Goal: Task Accomplishment & Management: Use online tool/utility

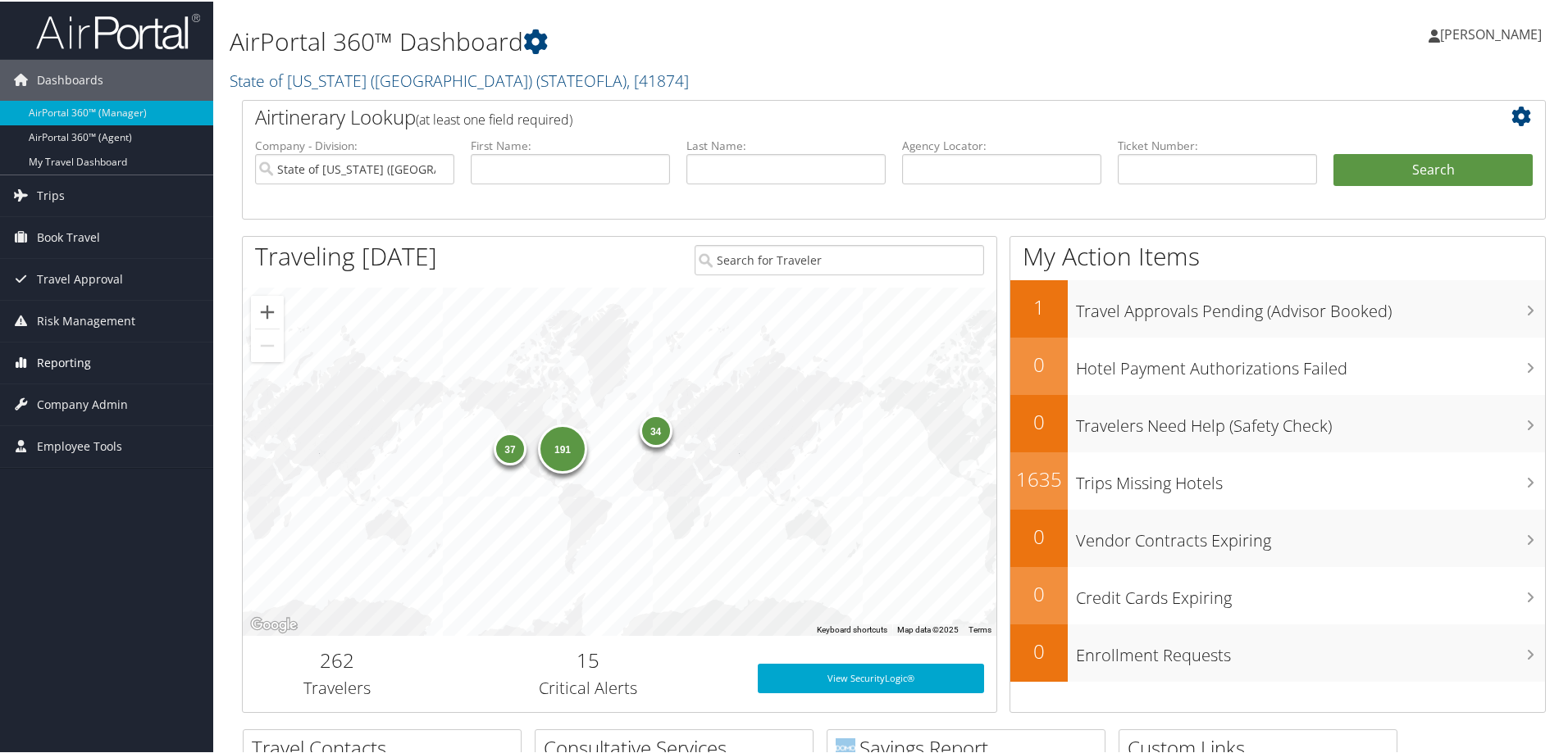
click at [59, 358] on span "Reporting" at bounding box center [63, 361] width 54 height 41
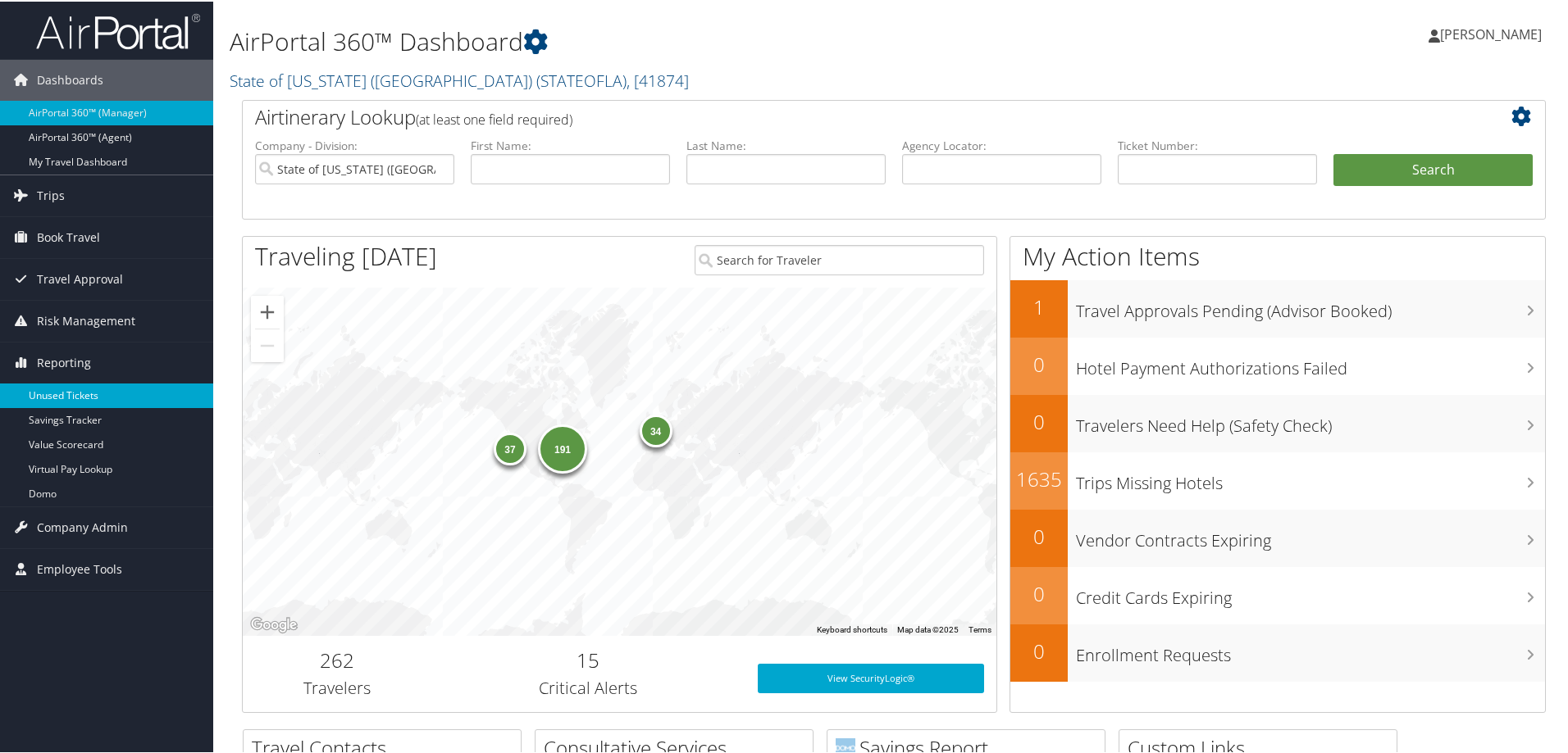
click at [73, 399] on link "Unused Tickets" at bounding box center [107, 394] width 214 height 25
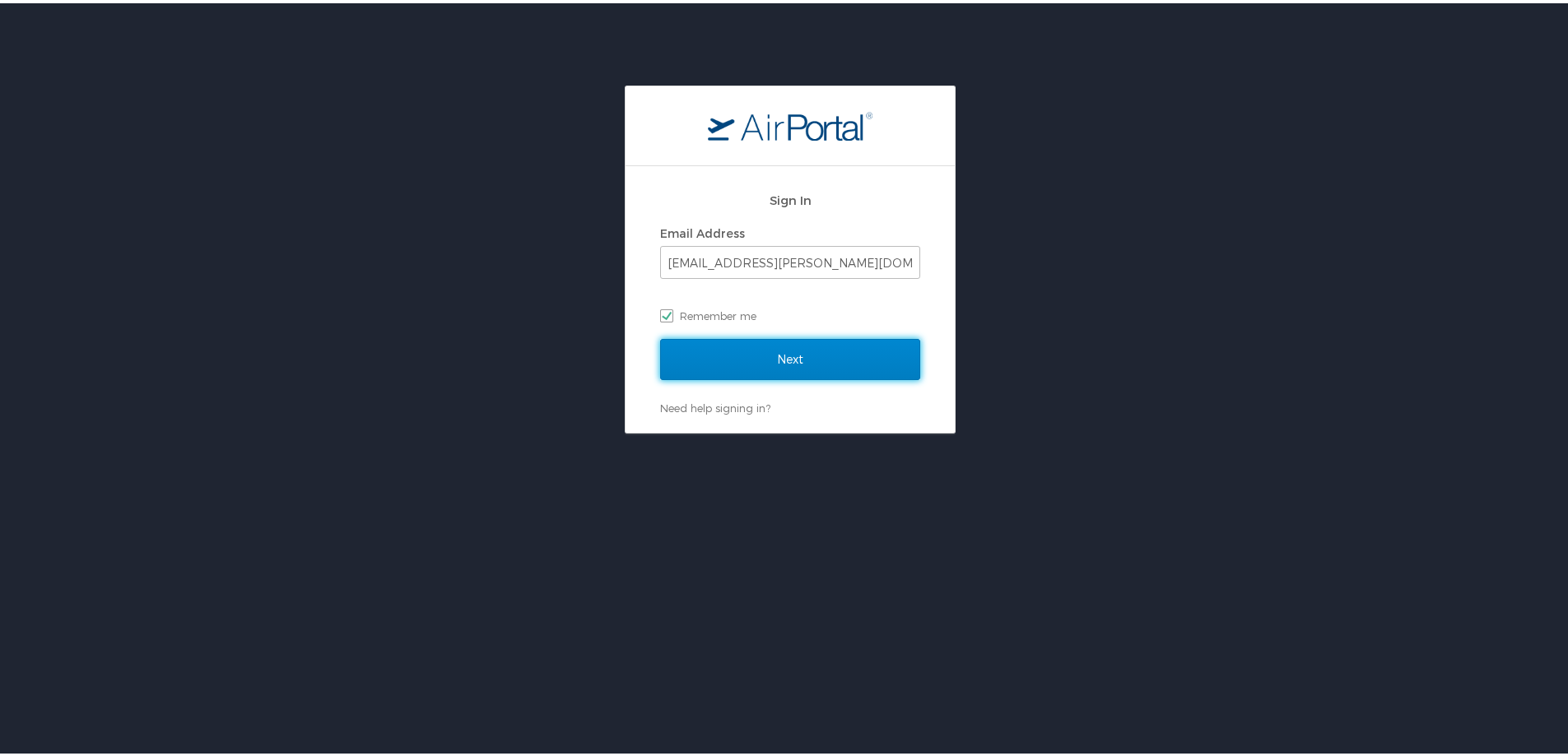
click at [785, 363] on input "Next" at bounding box center [790, 355] width 260 height 41
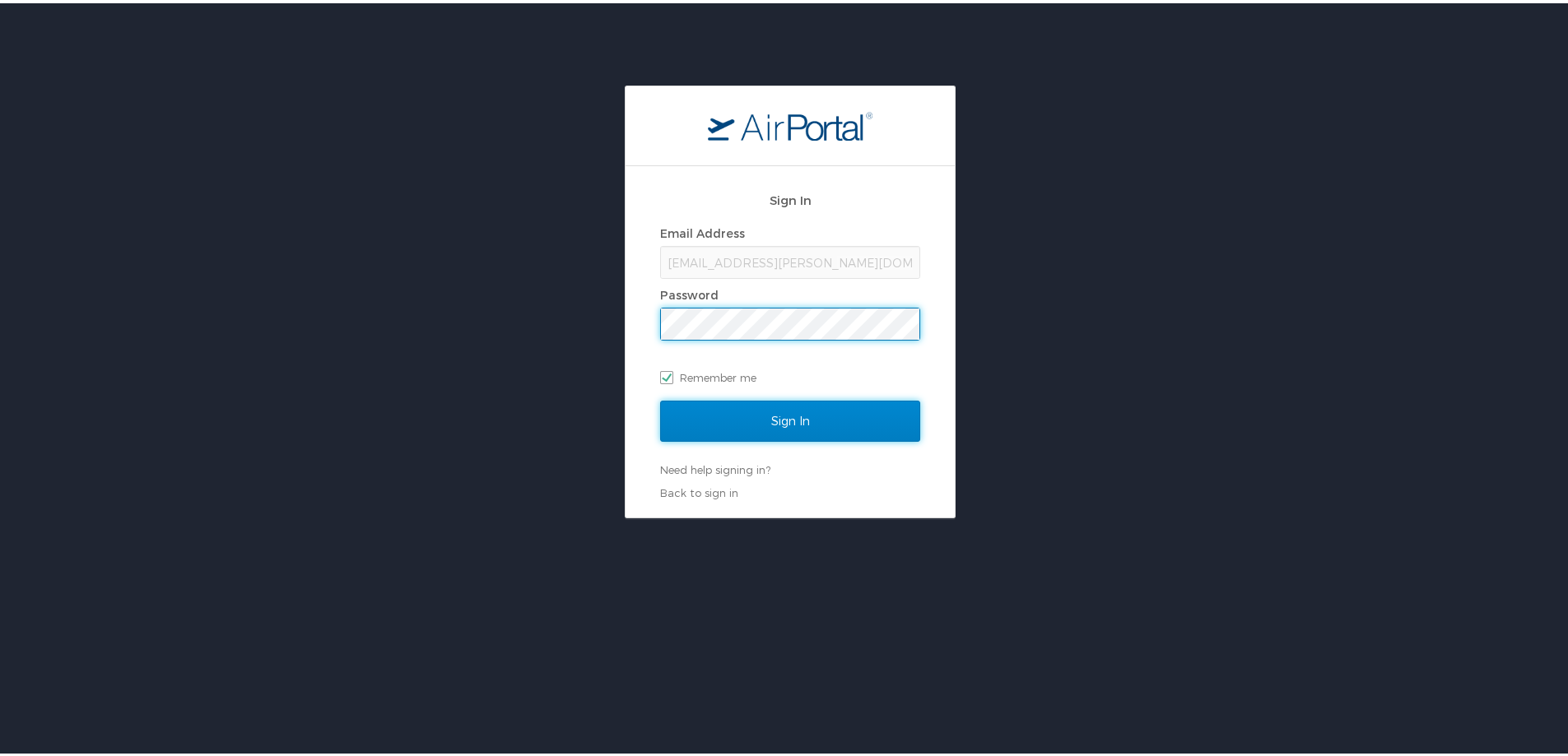
click at [784, 418] on input "Sign In" at bounding box center [790, 418] width 260 height 41
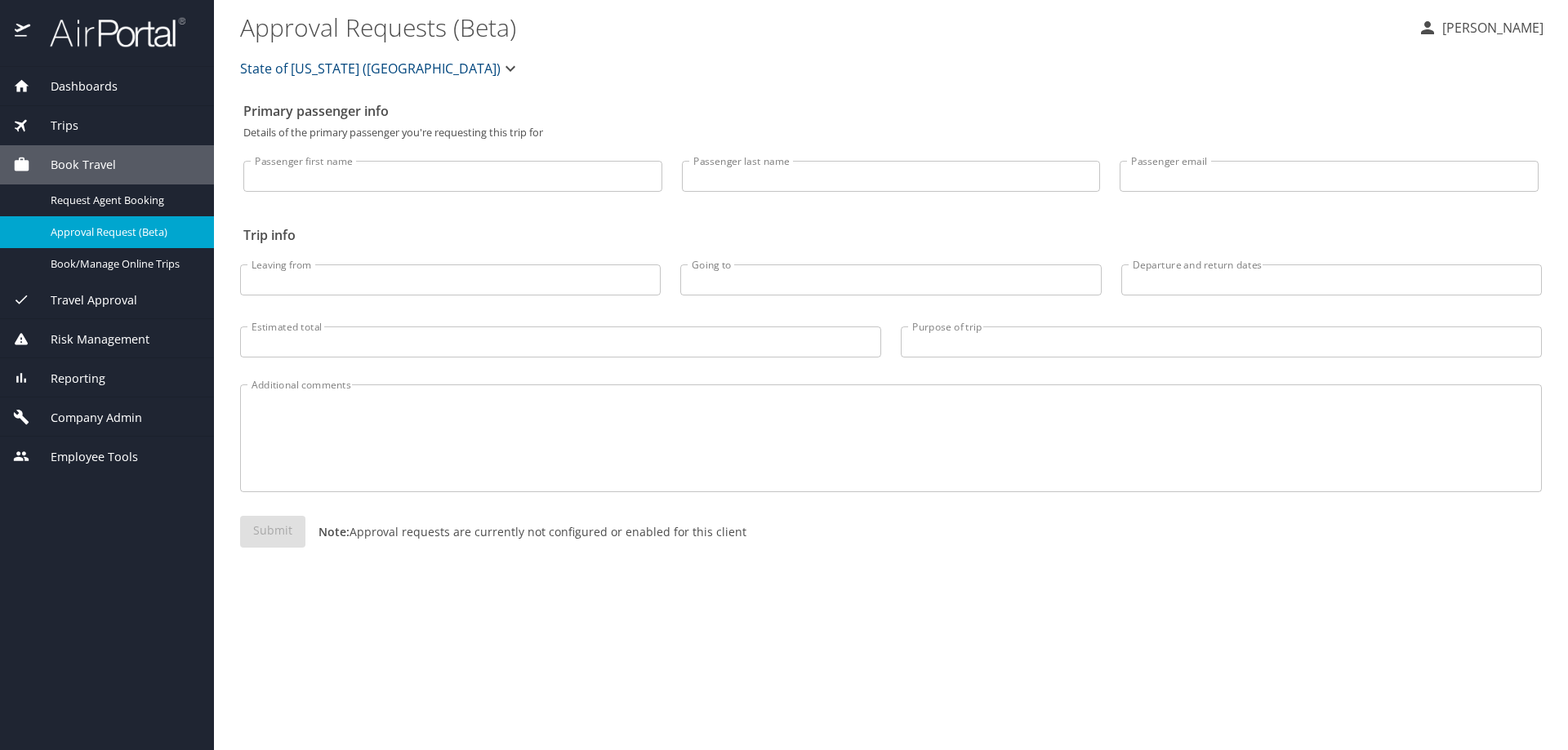
click at [86, 383] on span "Reporting" at bounding box center [68, 379] width 75 height 18
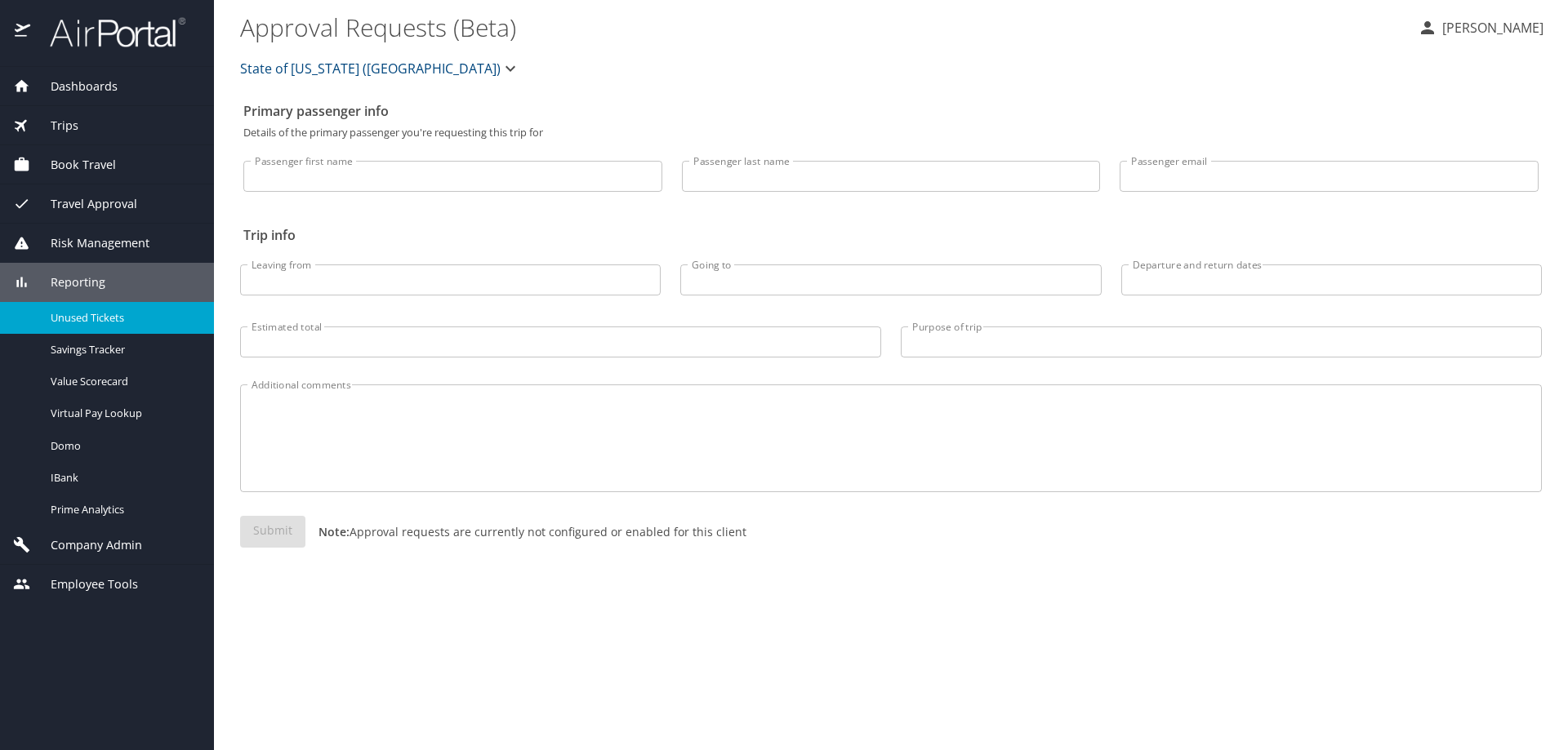
click at [91, 319] on span "Unused Tickets" at bounding box center [122, 318] width 144 height 16
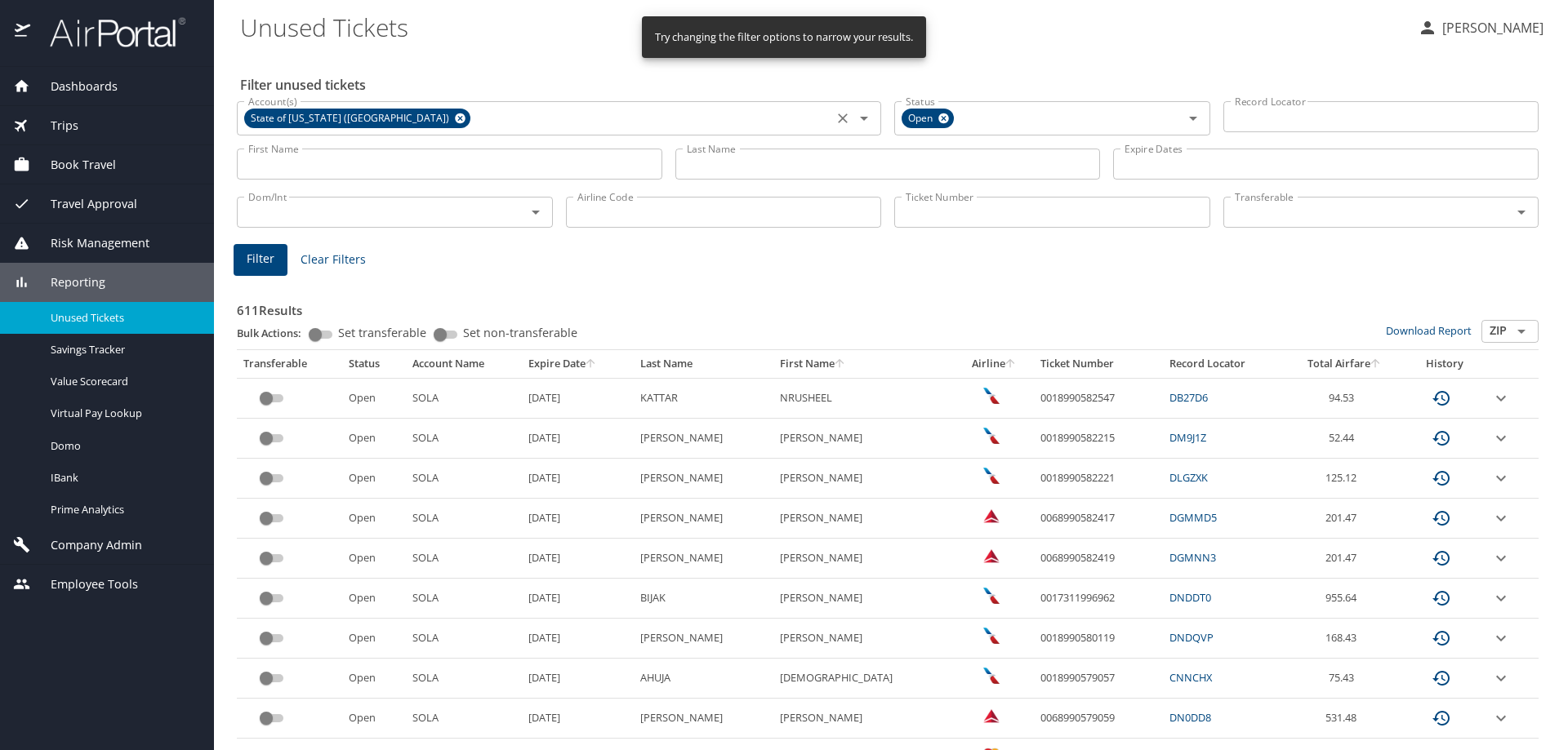
click at [454, 119] on icon at bounding box center [460, 118] width 12 height 18
click at [729, 159] on input "Last Name" at bounding box center [888, 164] width 425 height 31
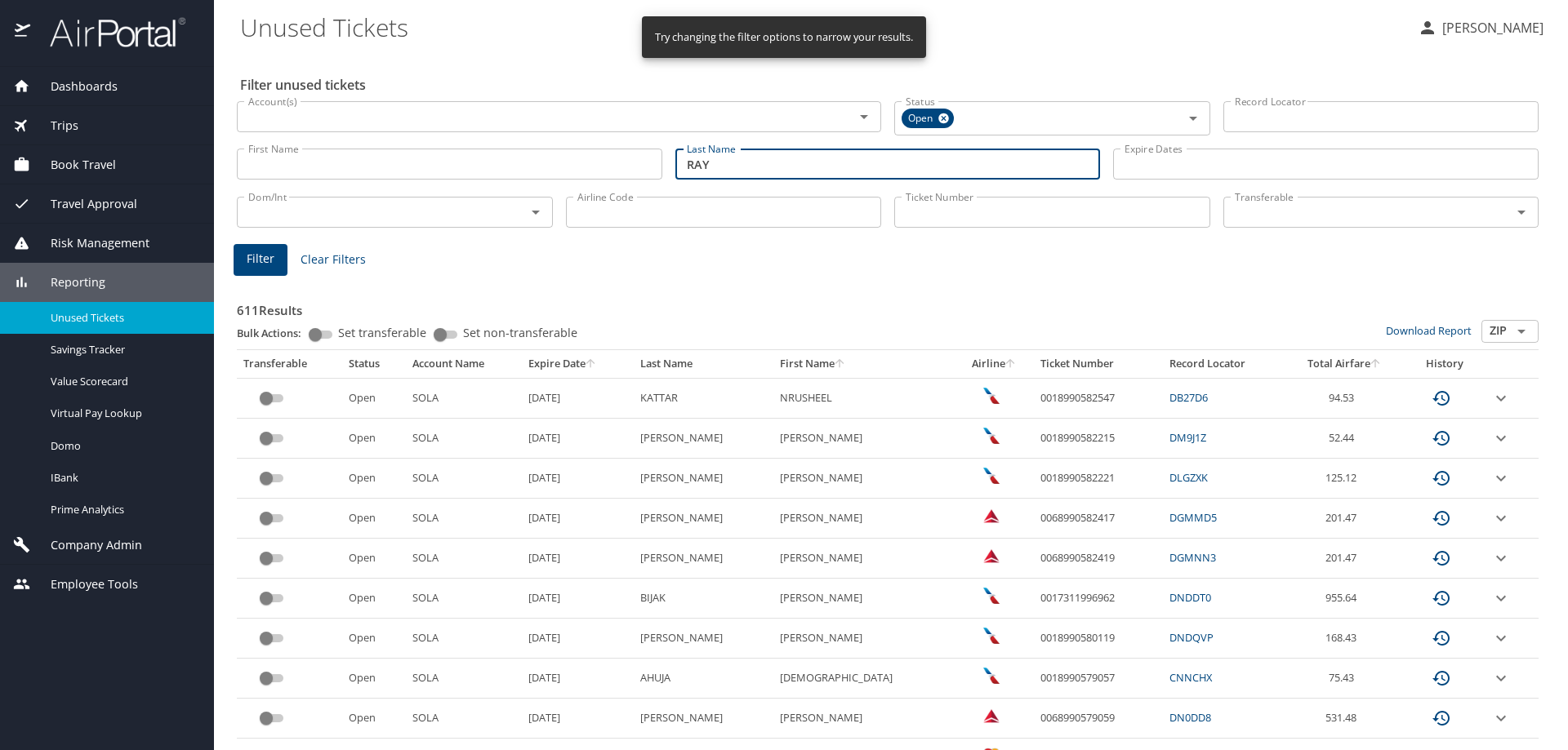
type input "RAY"
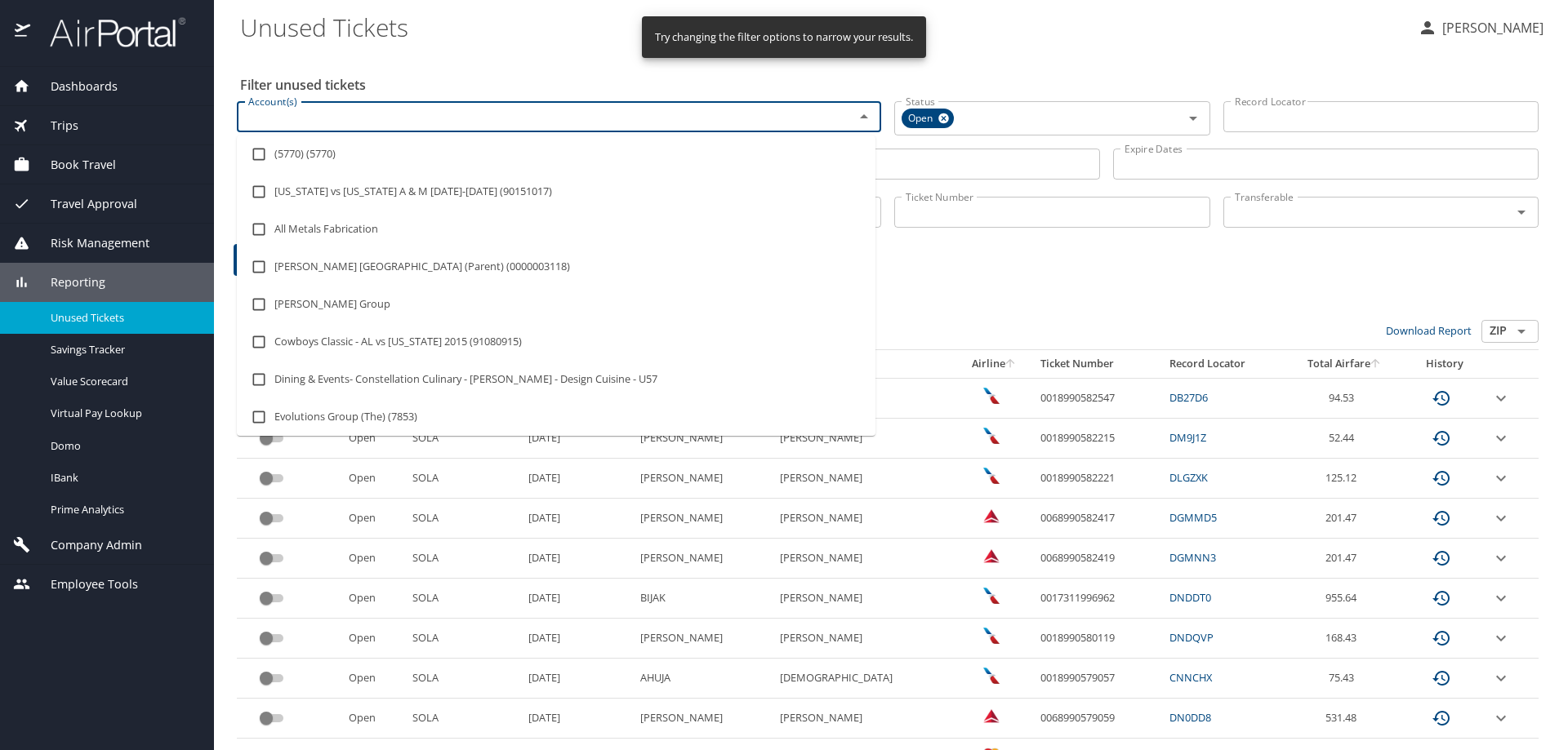
click at [345, 121] on input "Account(s)" at bounding box center [535, 117] width 587 height 22
click at [1093, 319] on h3 "611 Results" at bounding box center [888, 305] width 1301 height 29
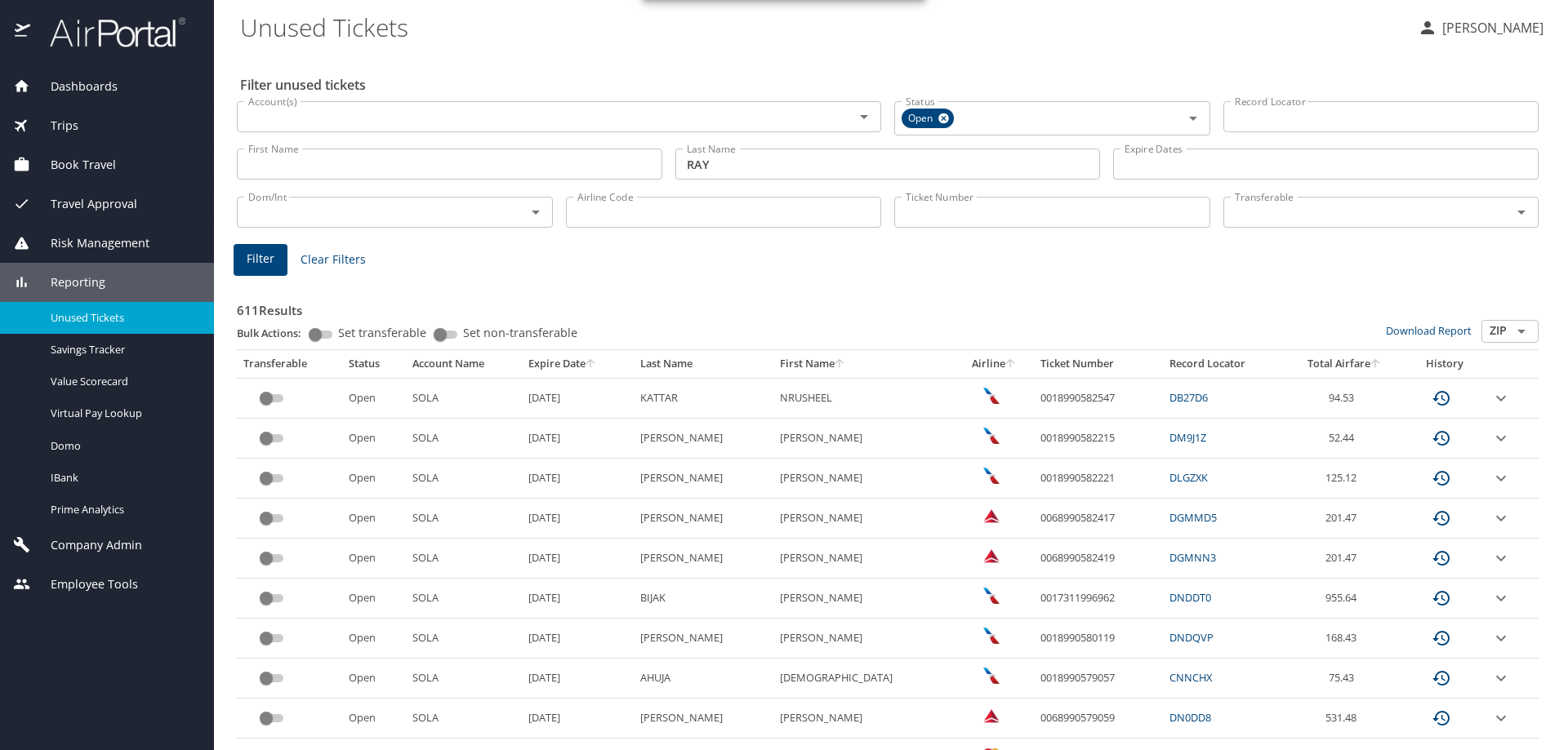
click at [249, 261] on span "Filter" at bounding box center [261, 259] width 28 height 21
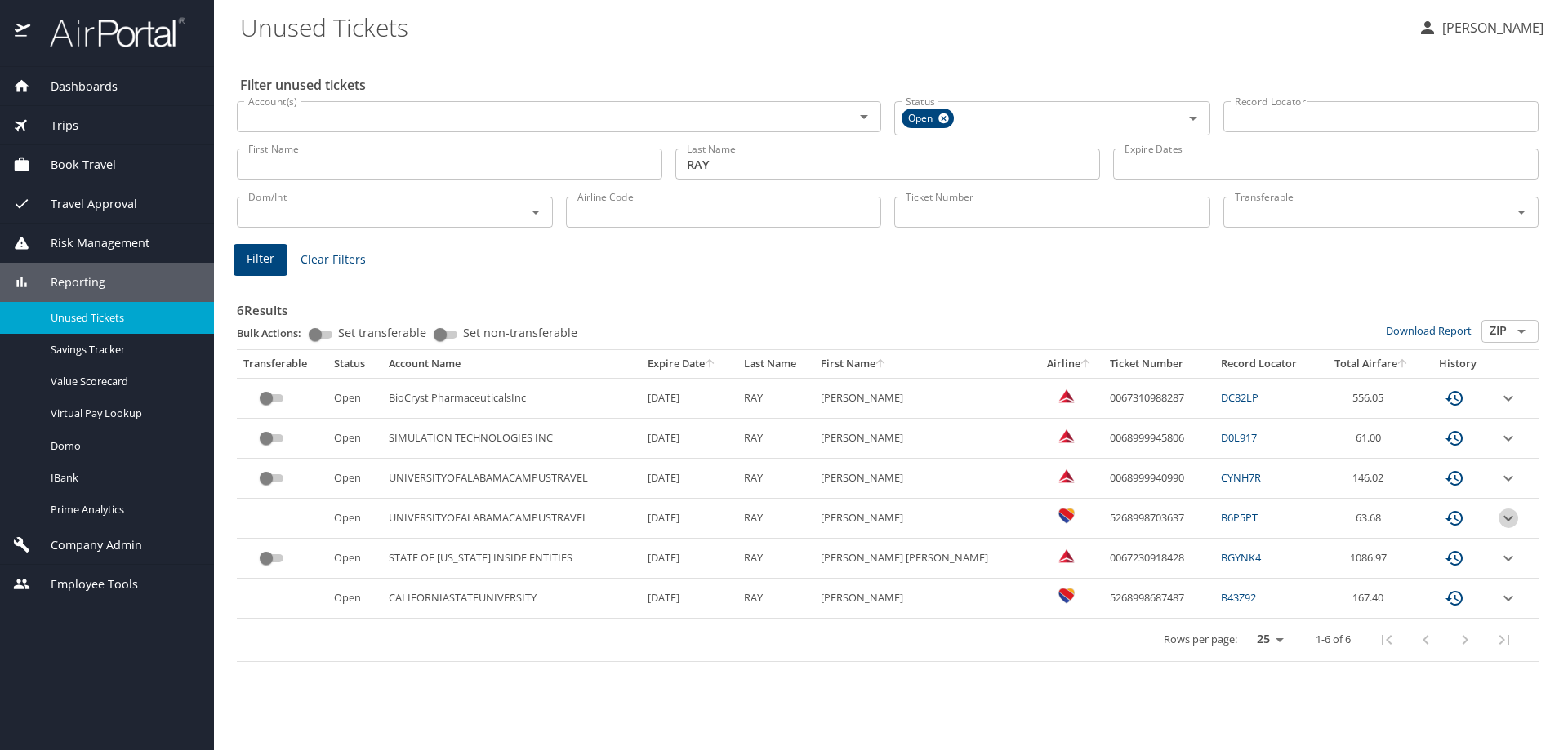
click at [1510, 522] on icon "expand row" at bounding box center [1508, 519] width 20 height 20
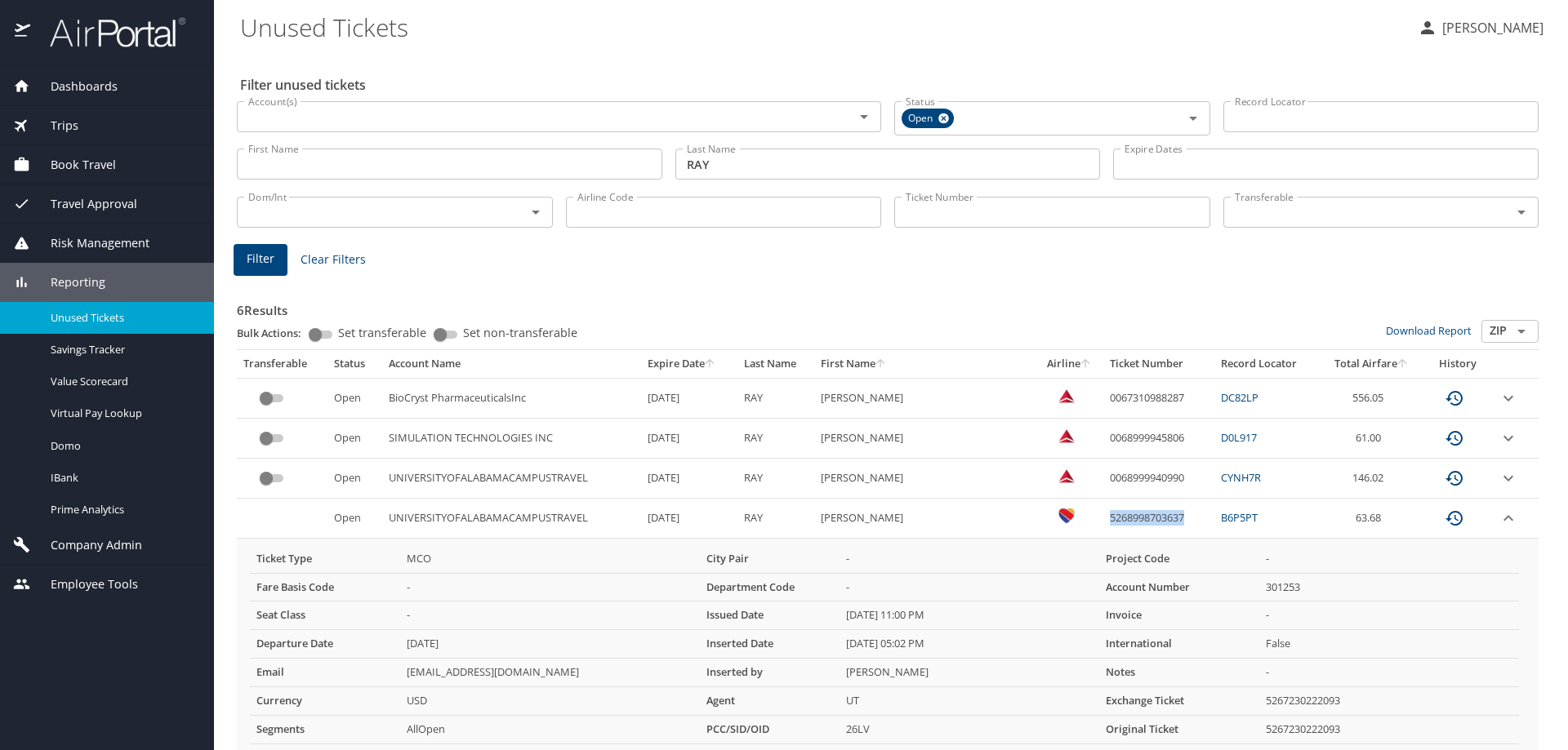
drag, startPoint x: 1155, startPoint y: 517, endPoint x: 1070, endPoint y: 519, distance: 85.0
click at [1103, 519] on td "5268998703637" at bounding box center [1159, 519] width 111 height 40
copy td "5268998703637"
click at [97, 6] on div at bounding box center [106, 33] width 214 height 67
click at [109, 36] on img at bounding box center [108, 32] width 154 height 31
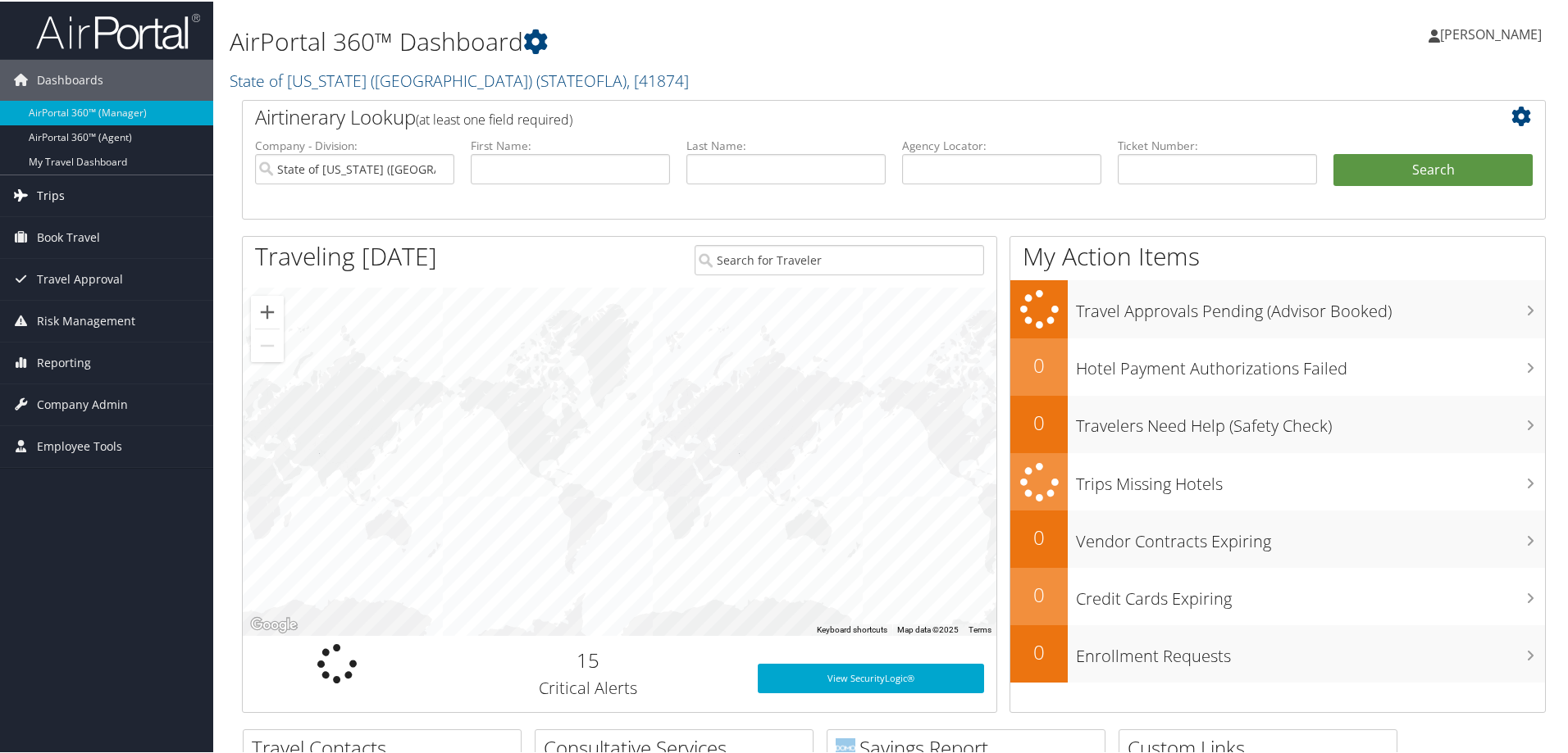
click at [68, 201] on link "Trips" at bounding box center [107, 194] width 214 height 41
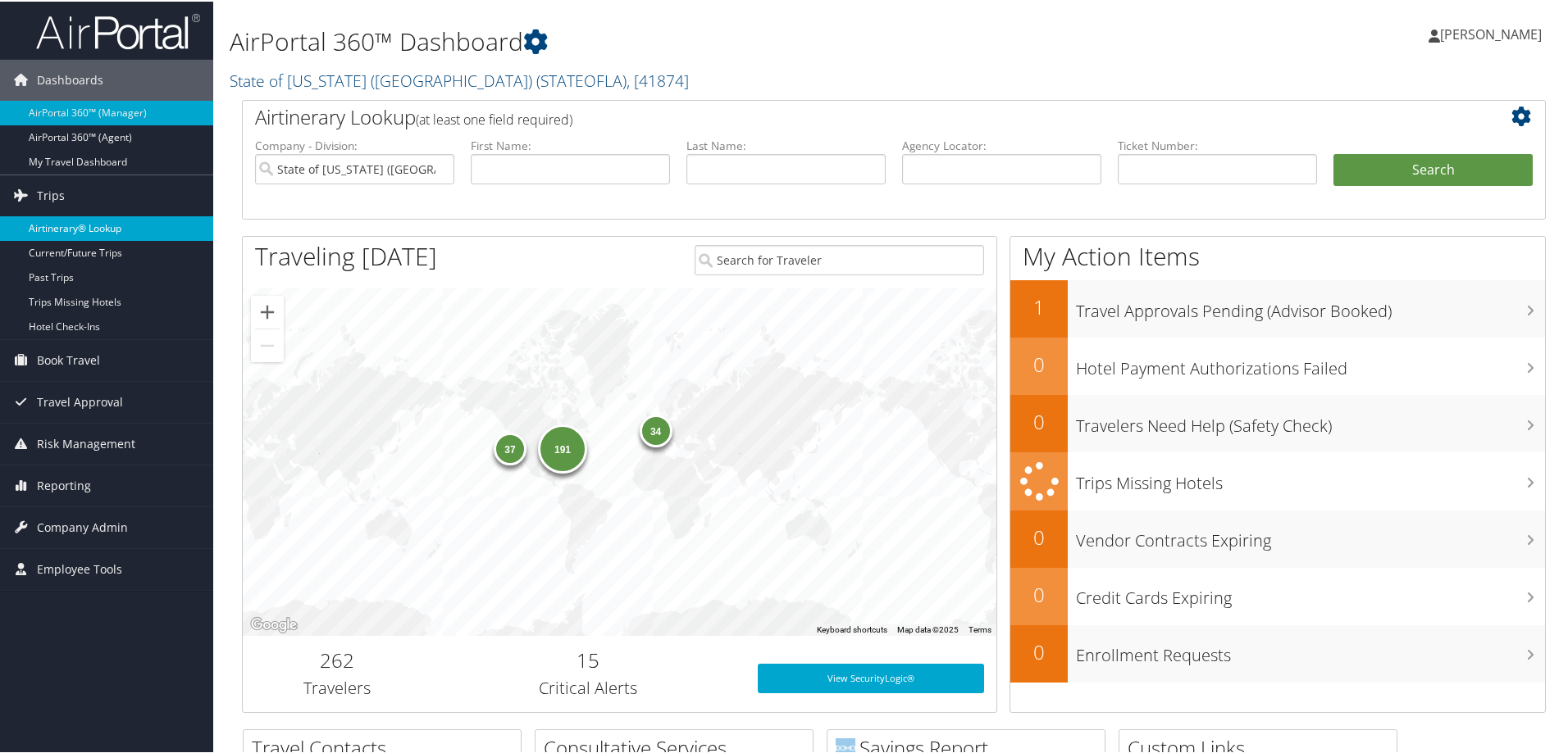
click at [65, 220] on link "Airtinerary® Lookup" at bounding box center [107, 226] width 214 height 25
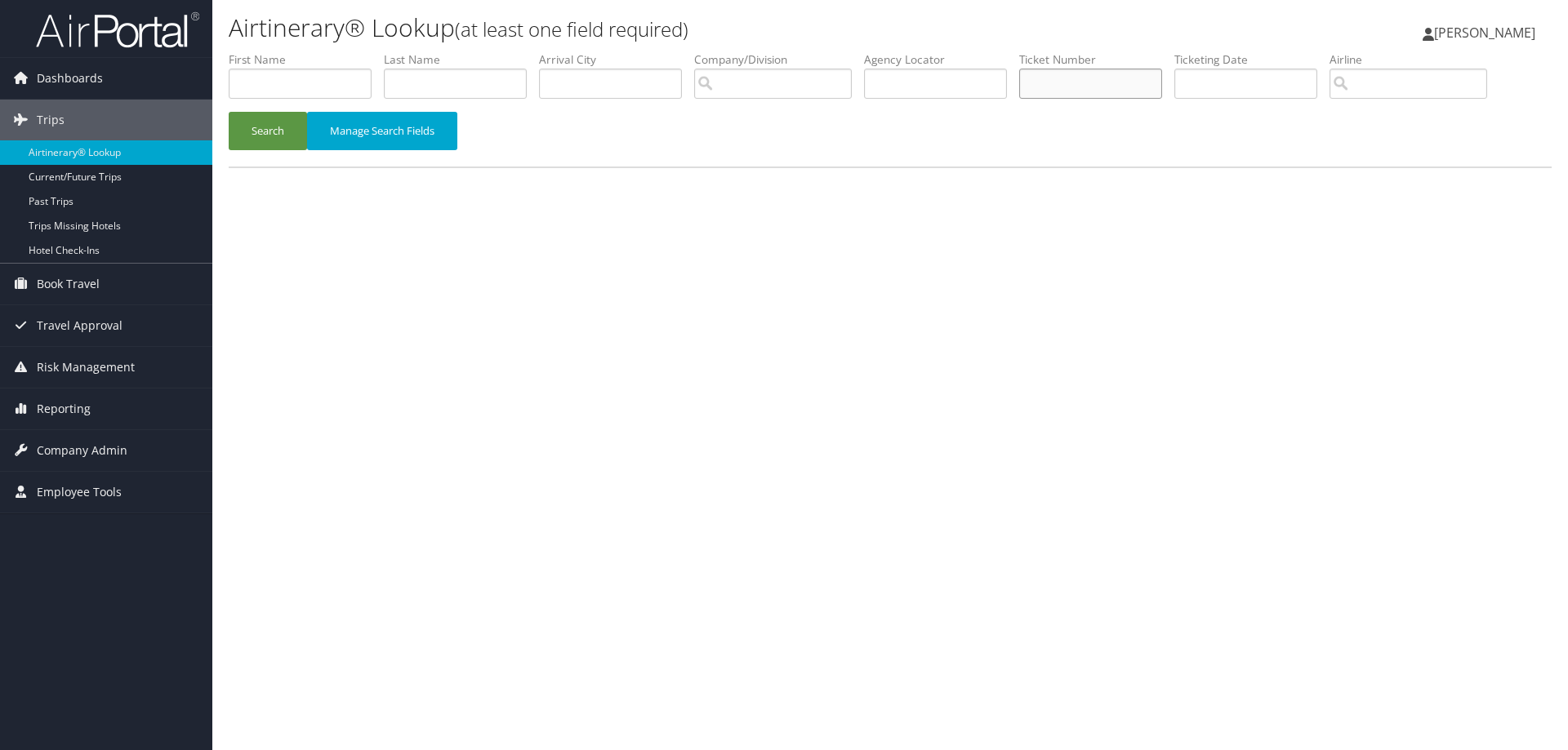
click at [1082, 88] on input "text" at bounding box center [1090, 84] width 143 height 31
paste input "5268998703637"
type input "5268998703637"
click at [277, 133] on button "Search" at bounding box center [268, 131] width 79 height 38
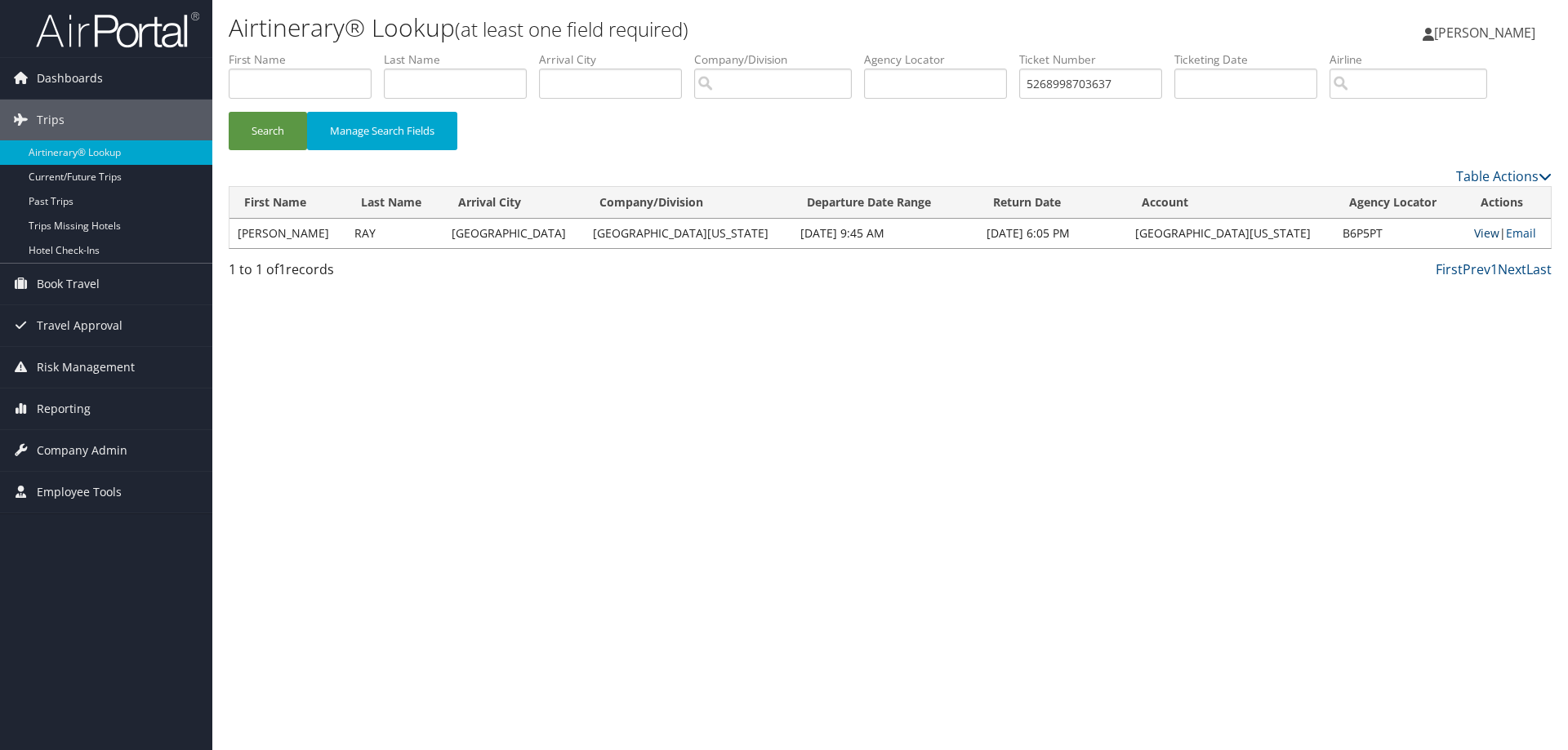
click at [1474, 232] on link "View" at bounding box center [1486, 233] width 26 height 16
click at [71, 405] on span "Reporting" at bounding box center [63, 408] width 54 height 40
click at [54, 575] on span "Company Admin" at bounding box center [82, 573] width 91 height 40
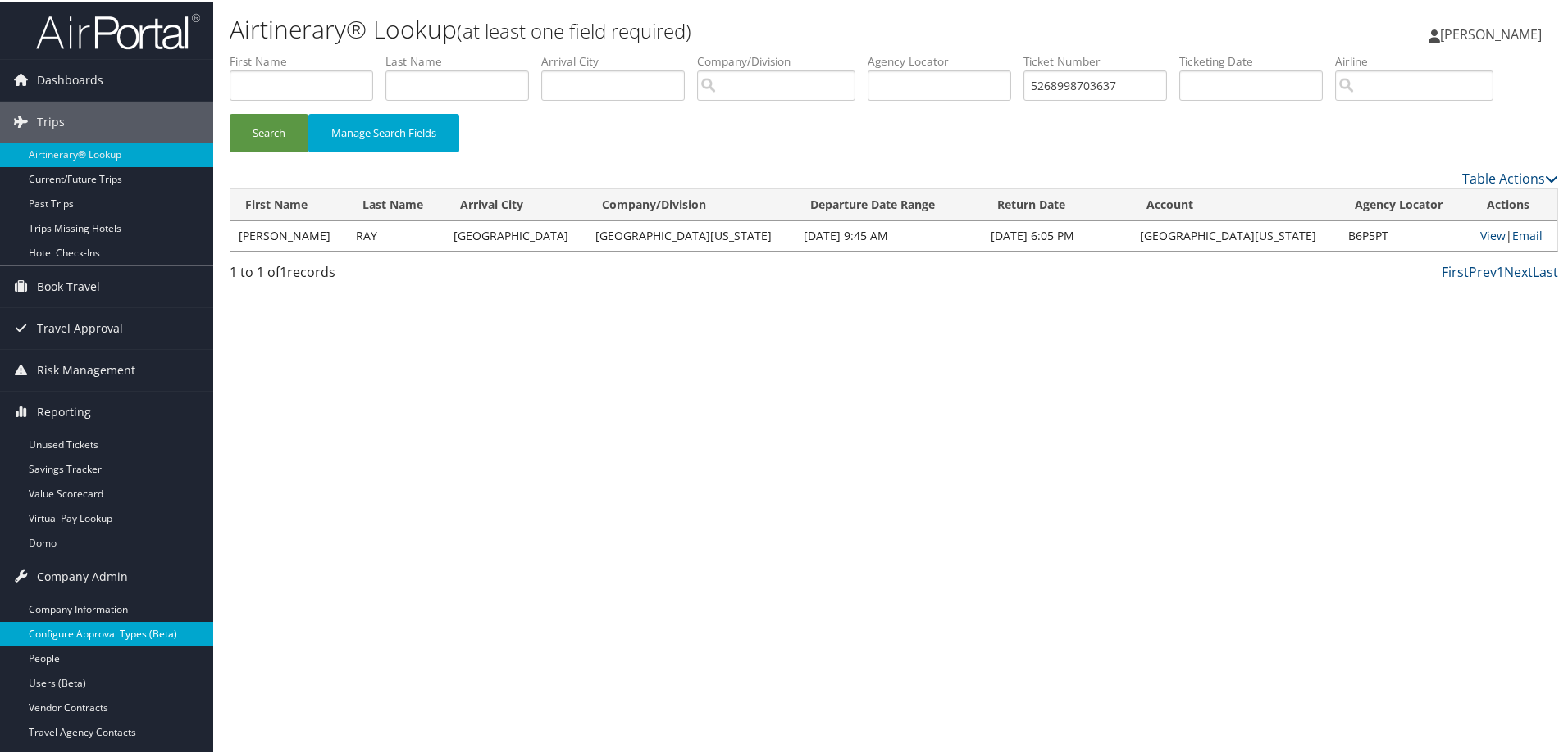
scroll to position [328, 0]
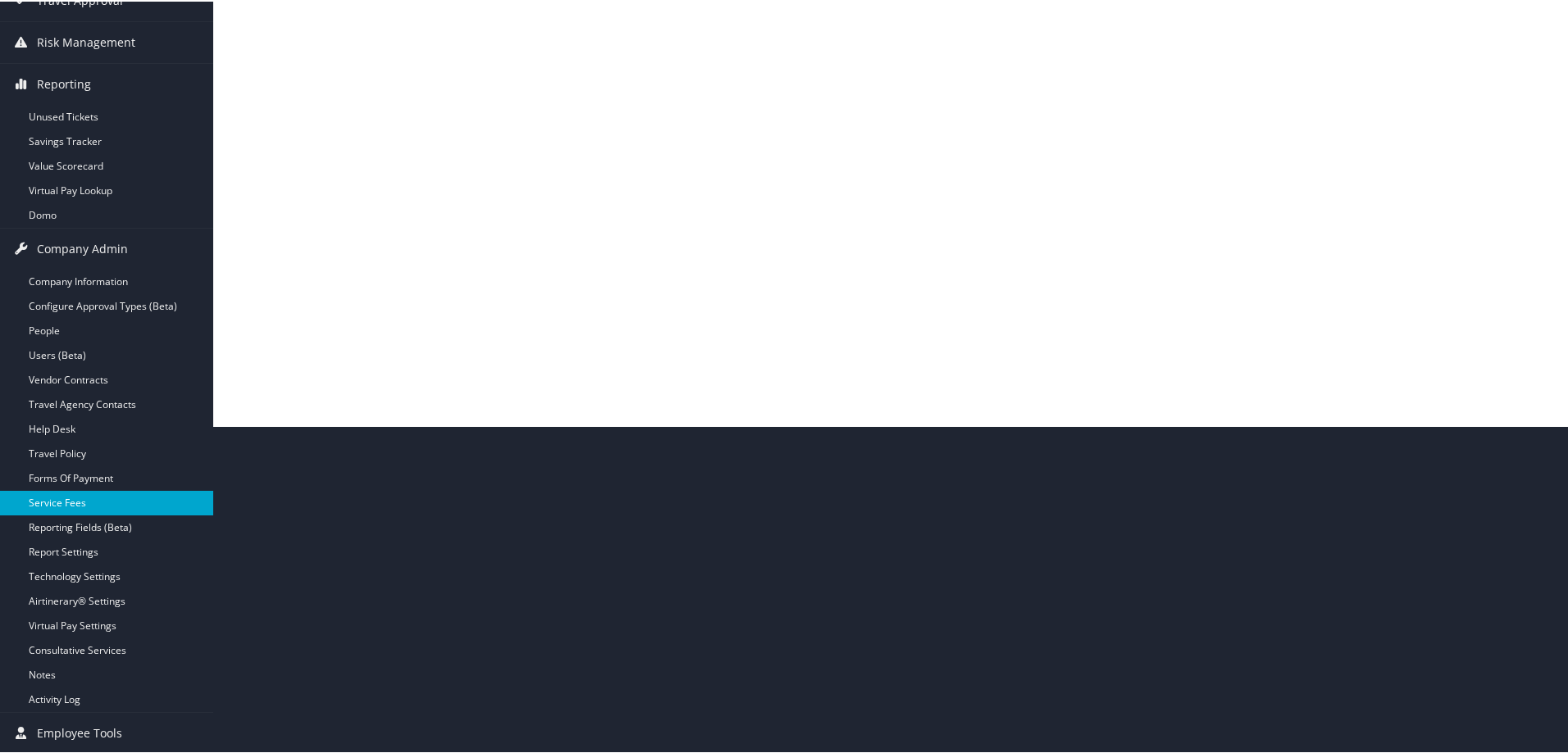
click at [50, 506] on link "Service Fees" at bounding box center [107, 501] width 214 height 25
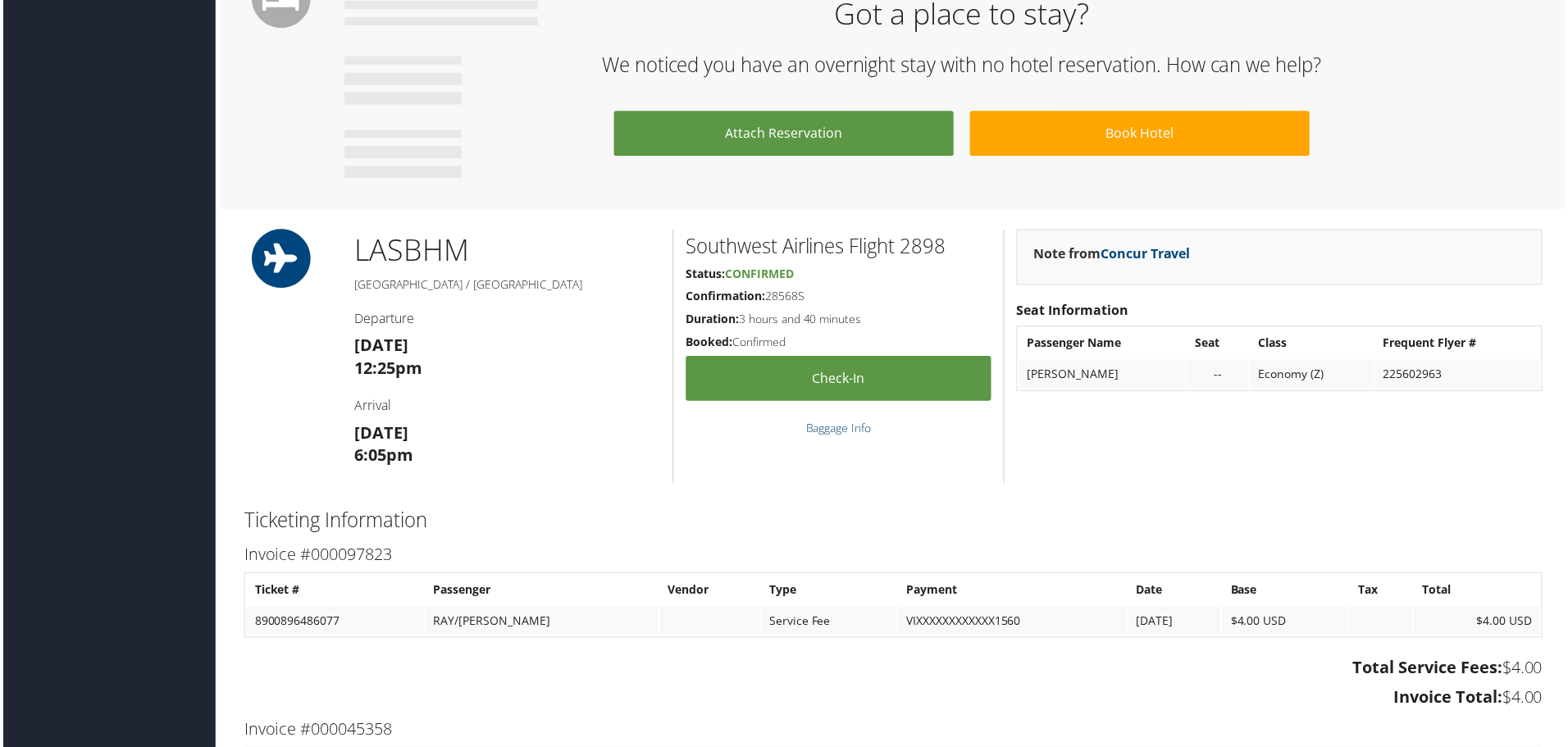
scroll to position [1393, 0]
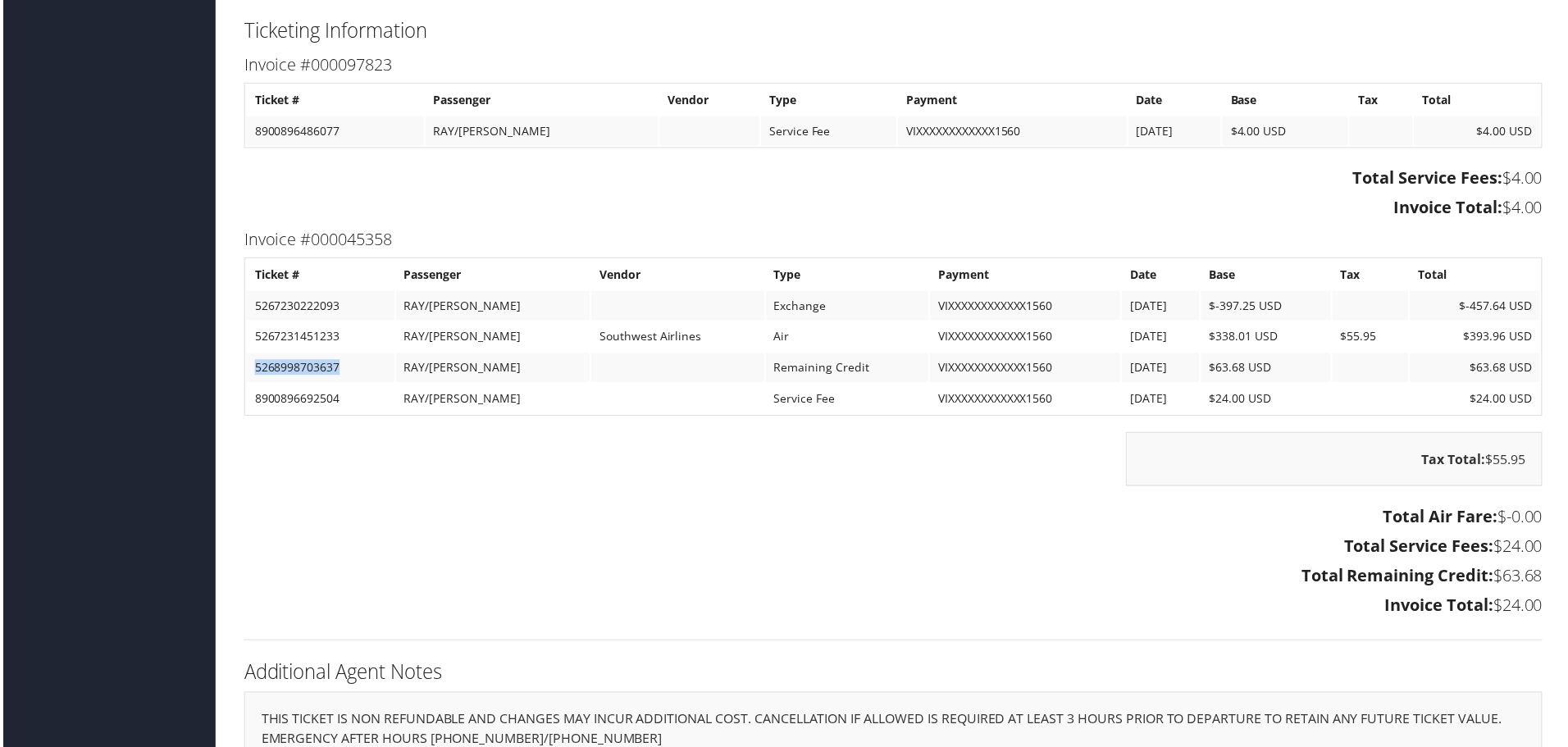
drag, startPoint x: 339, startPoint y: 370, endPoint x: 251, endPoint y: 368, distance: 88.0
click at [253, 368] on td "5268998703637" at bounding box center [318, 369] width 148 height 30
click at [248, 368] on td "5268998703637" at bounding box center [318, 369] width 148 height 30
drag, startPoint x: 264, startPoint y: 374, endPoint x: 618, endPoint y: 551, distance: 395.8
click at [618, 551] on h3 "Total Service Fees: $24.00" at bounding box center [894, 547] width 1304 height 23
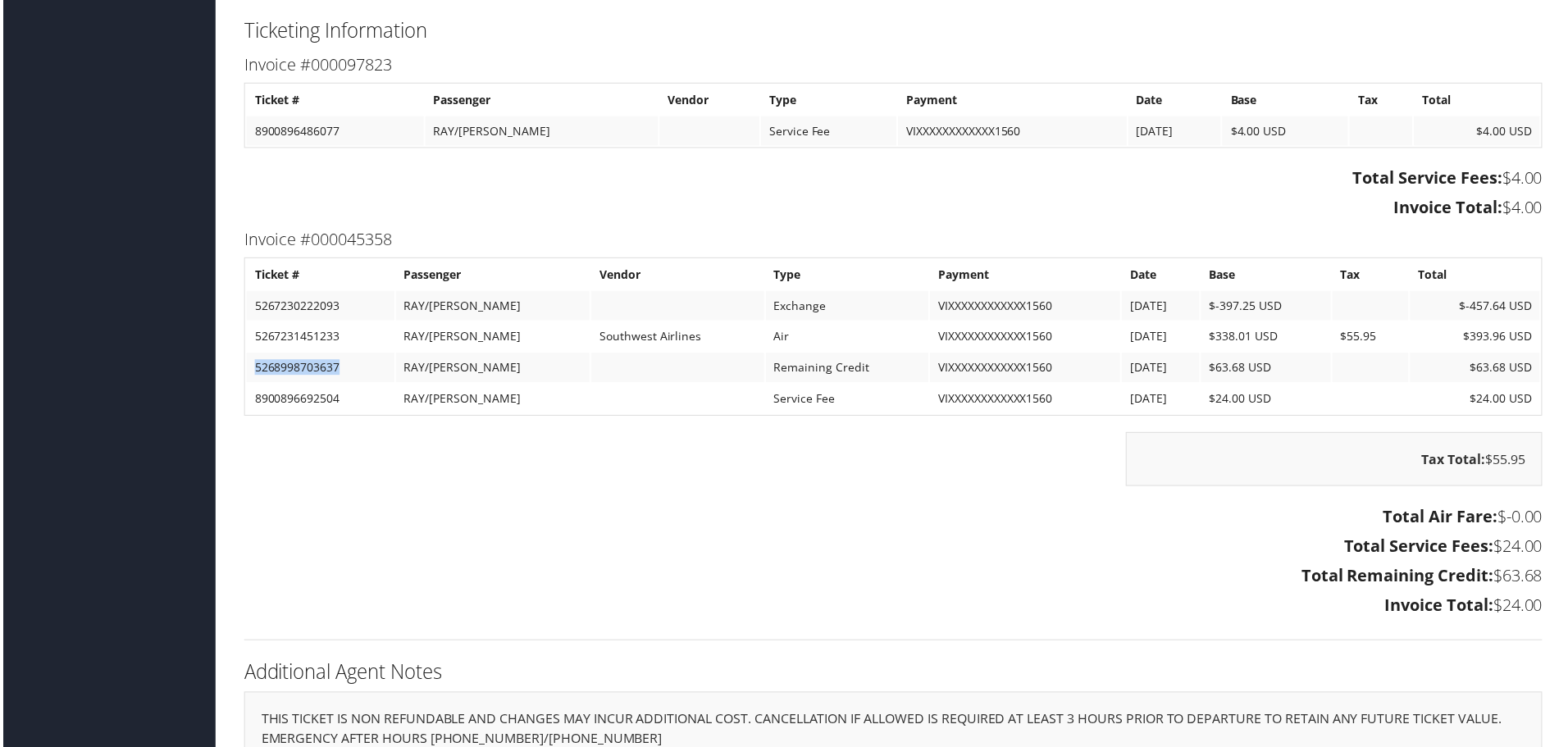
drag, startPoint x: 346, startPoint y: 377, endPoint x: 246, endPoint y: 373, distance: 100.1
click at [246, 373] on td "5268998703637" at bounding box center [318, 369] width 148 height 30
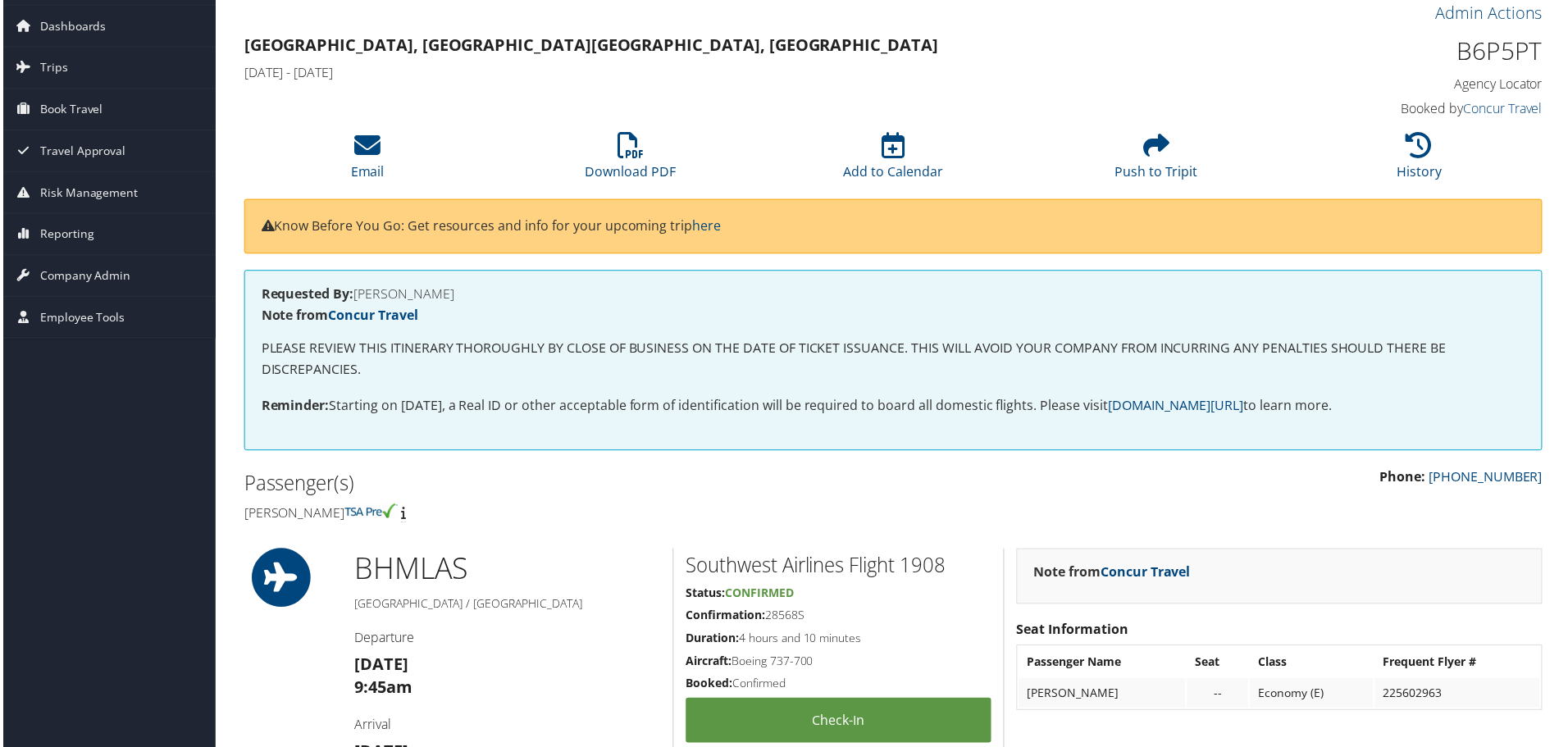
scroll to position [0, 0]
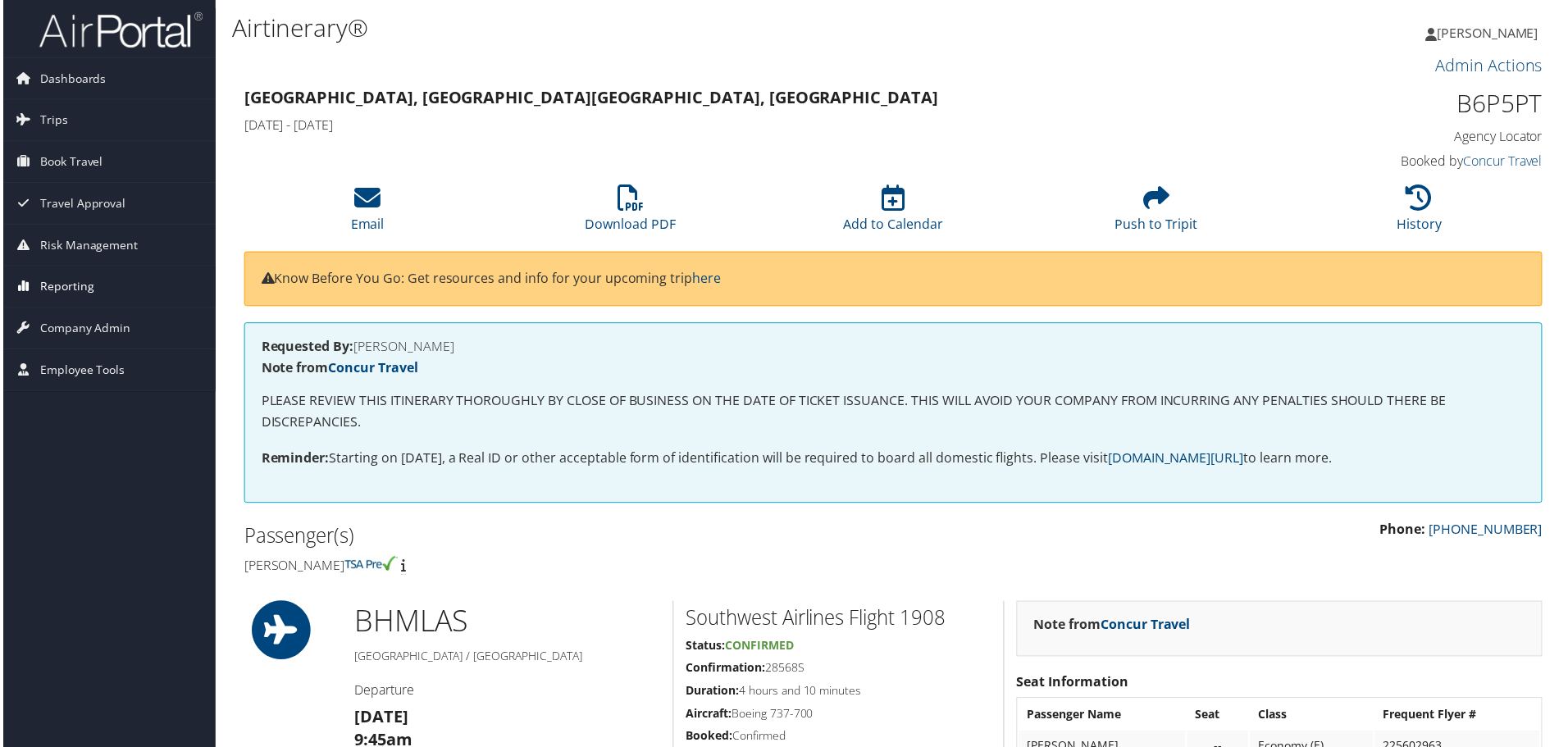
click at [60, 289] on span "Reporting" at bounding box center [63, 287] width 54 height 41
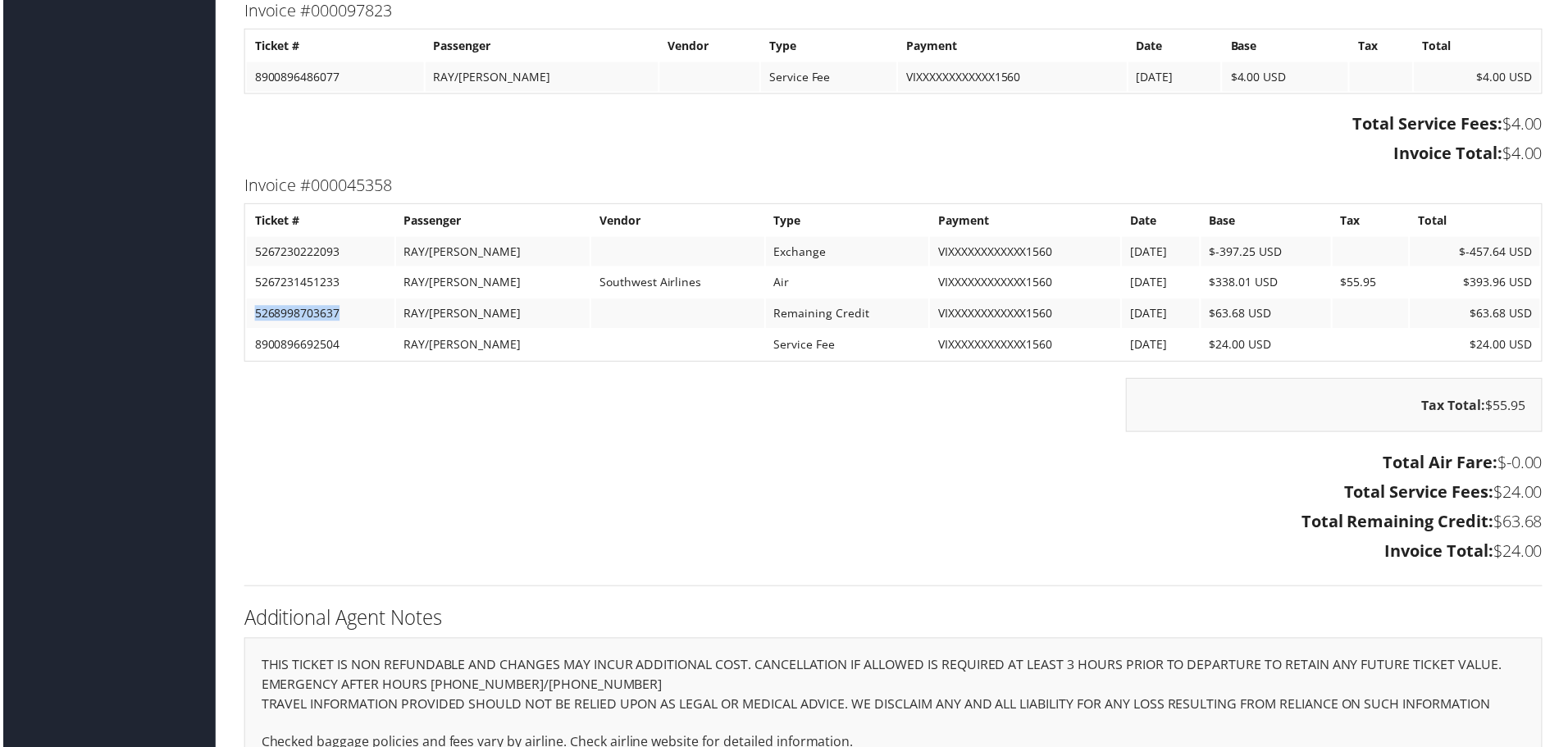
scroll to position [1528, 0]
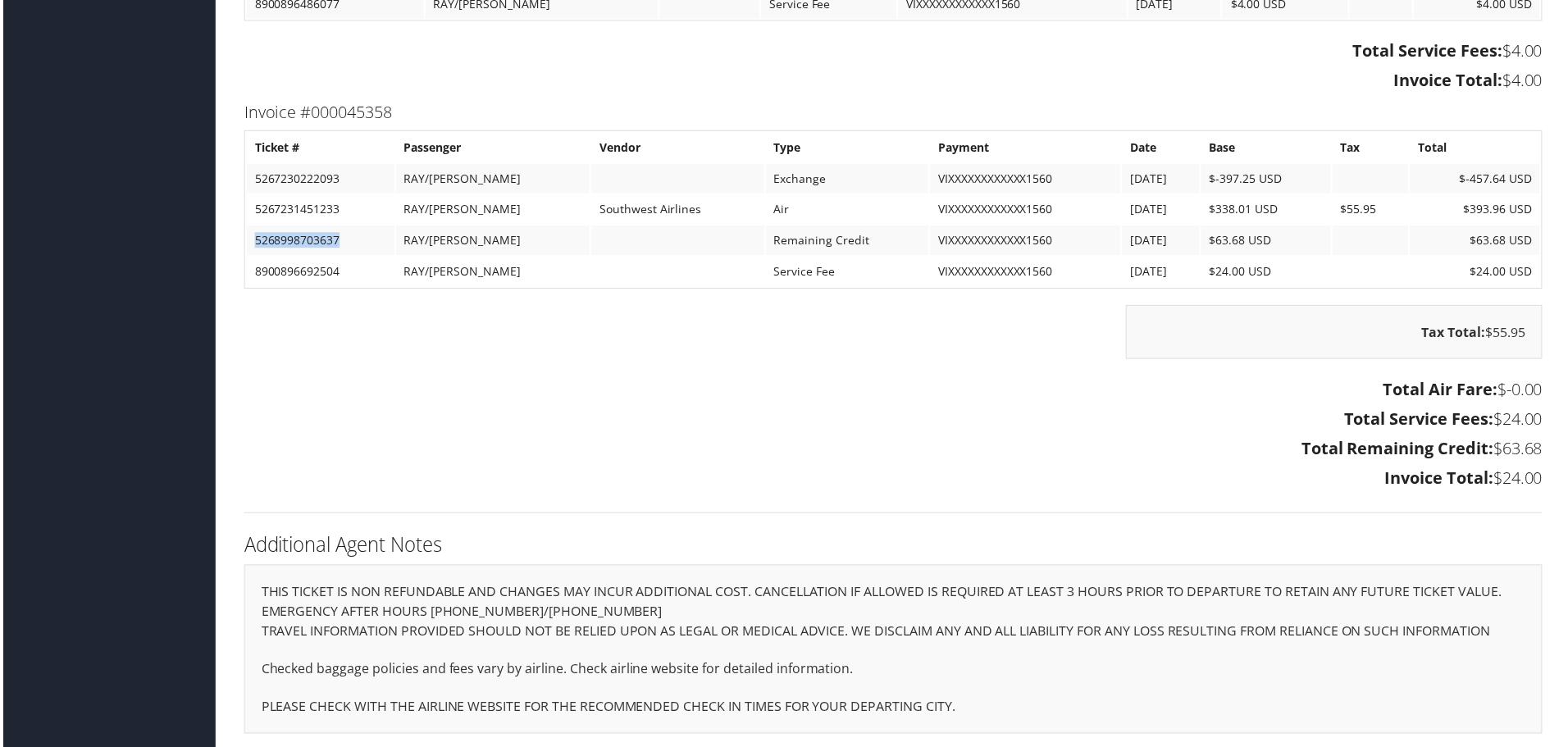
copy td "5268998703637"
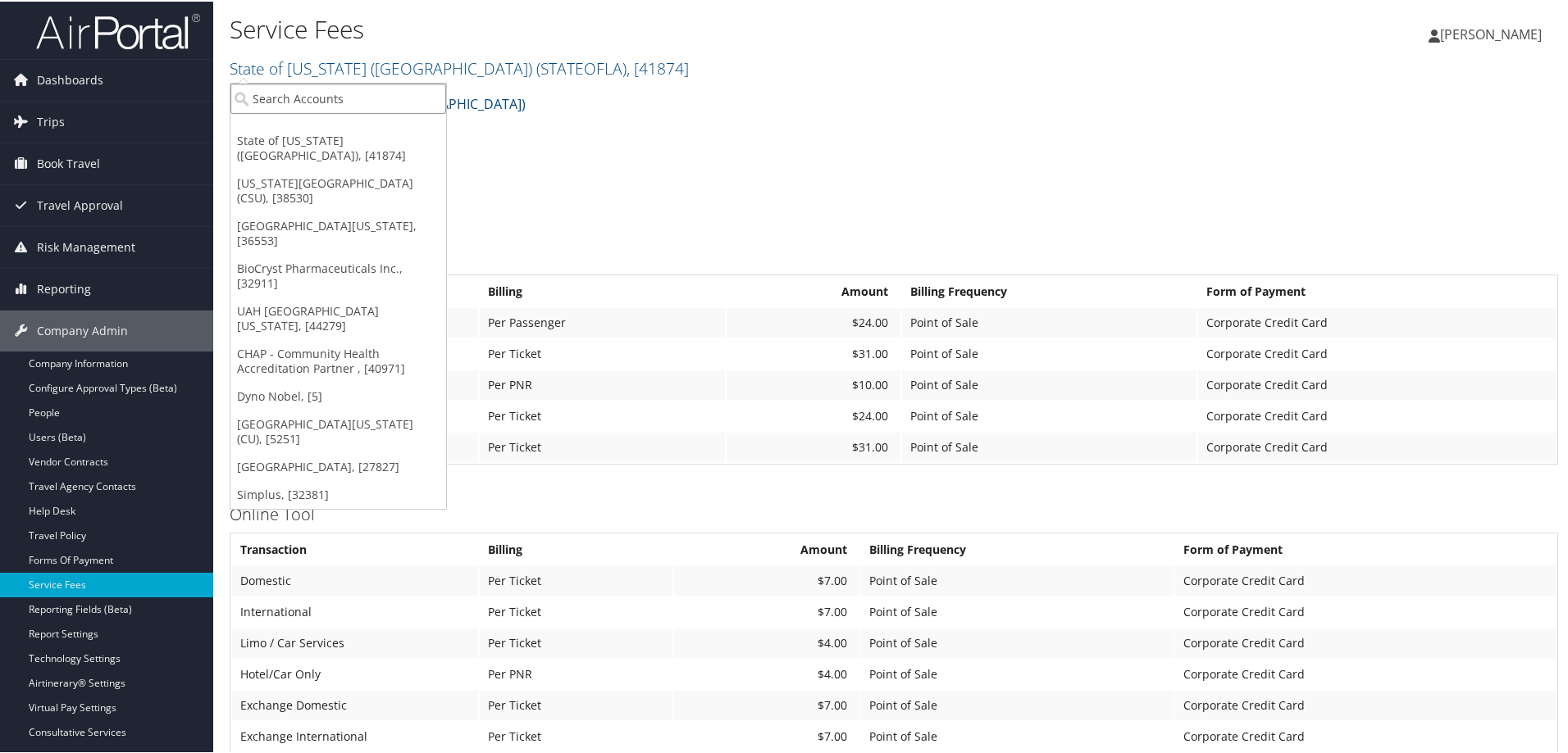
click at [295, 92] on input "search" at bounding box center [338, 97] width 216 height 31
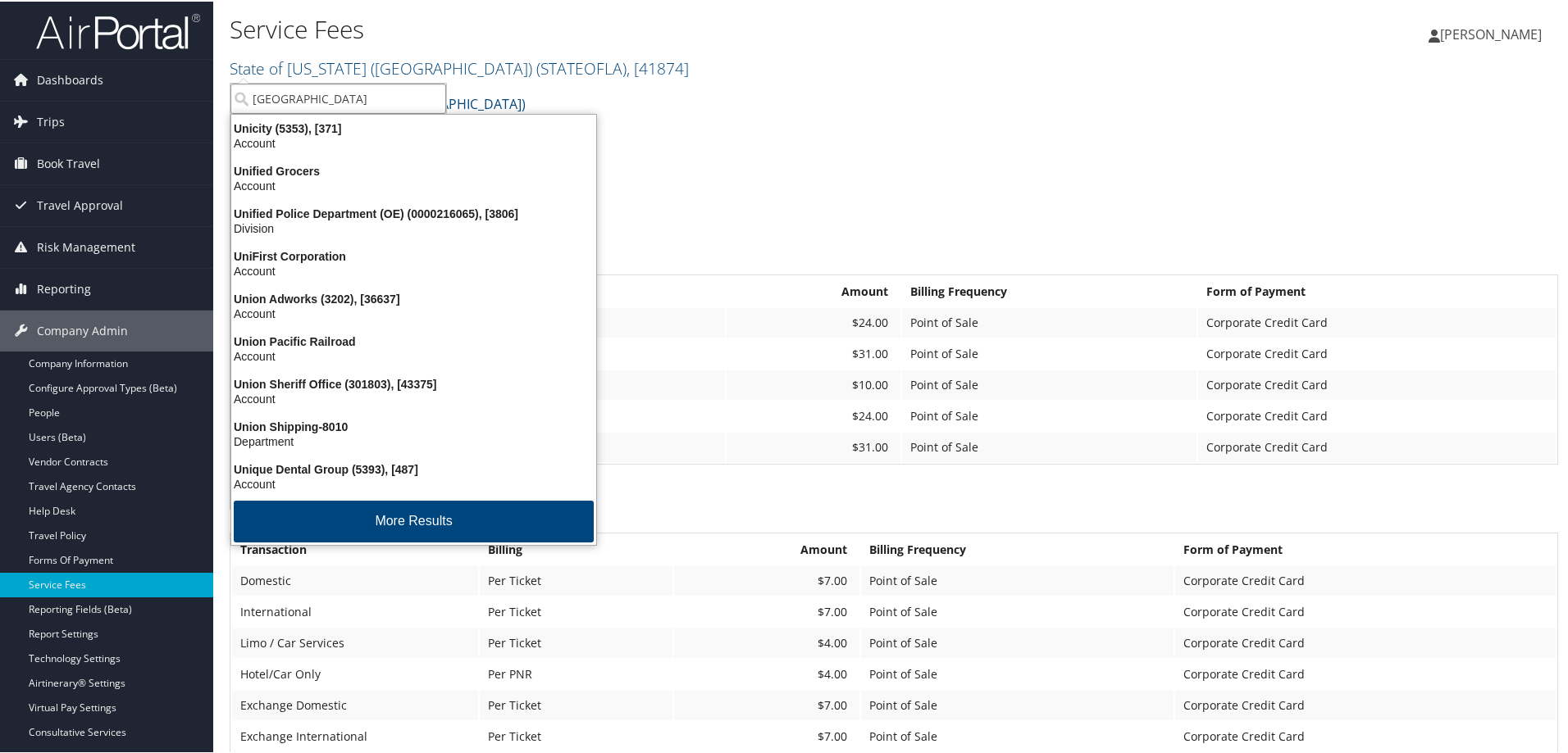
type input "UNIVERSITY OF ALA"
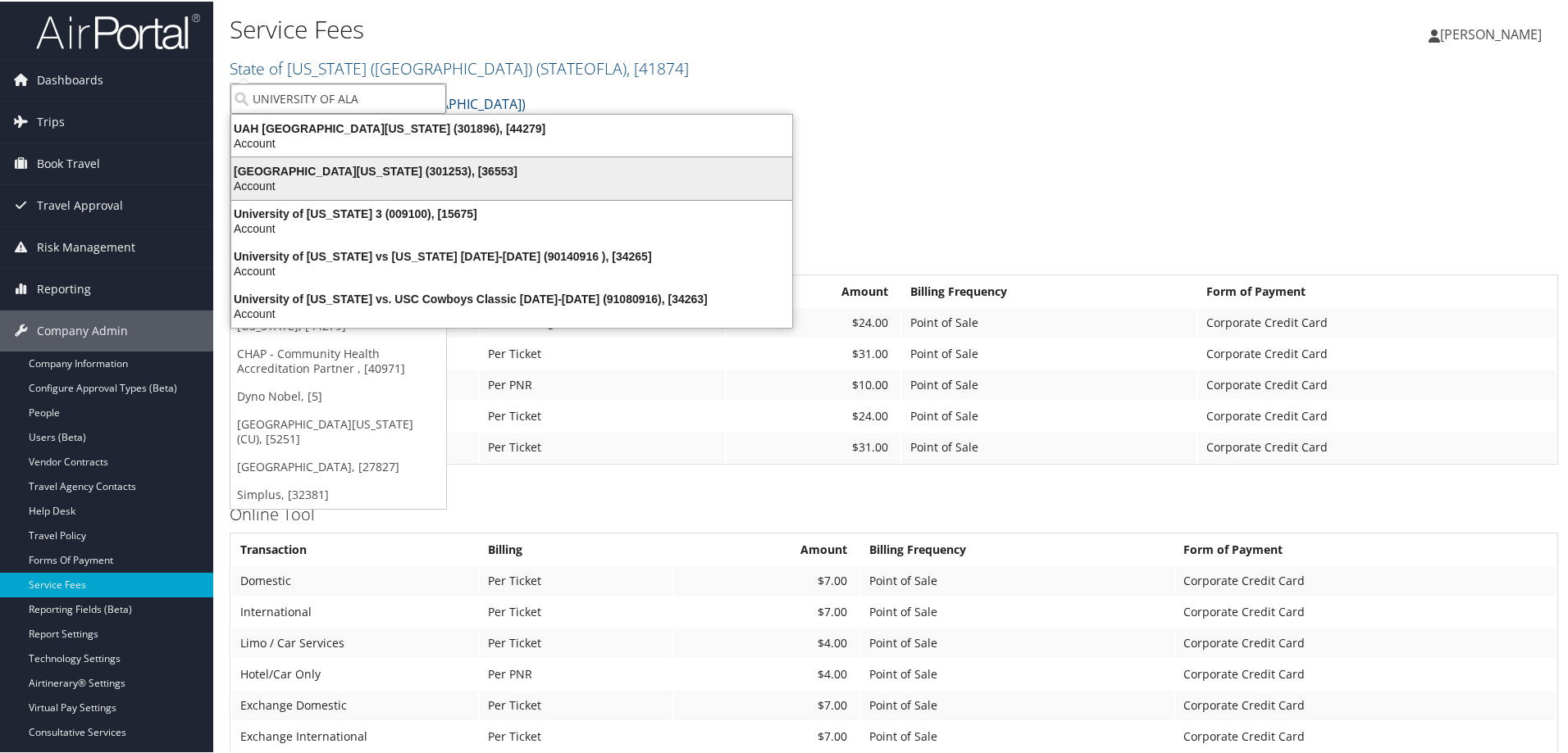
click at [287, 179] on div "Account" at bounding box center [511, 184] width 580 height 15
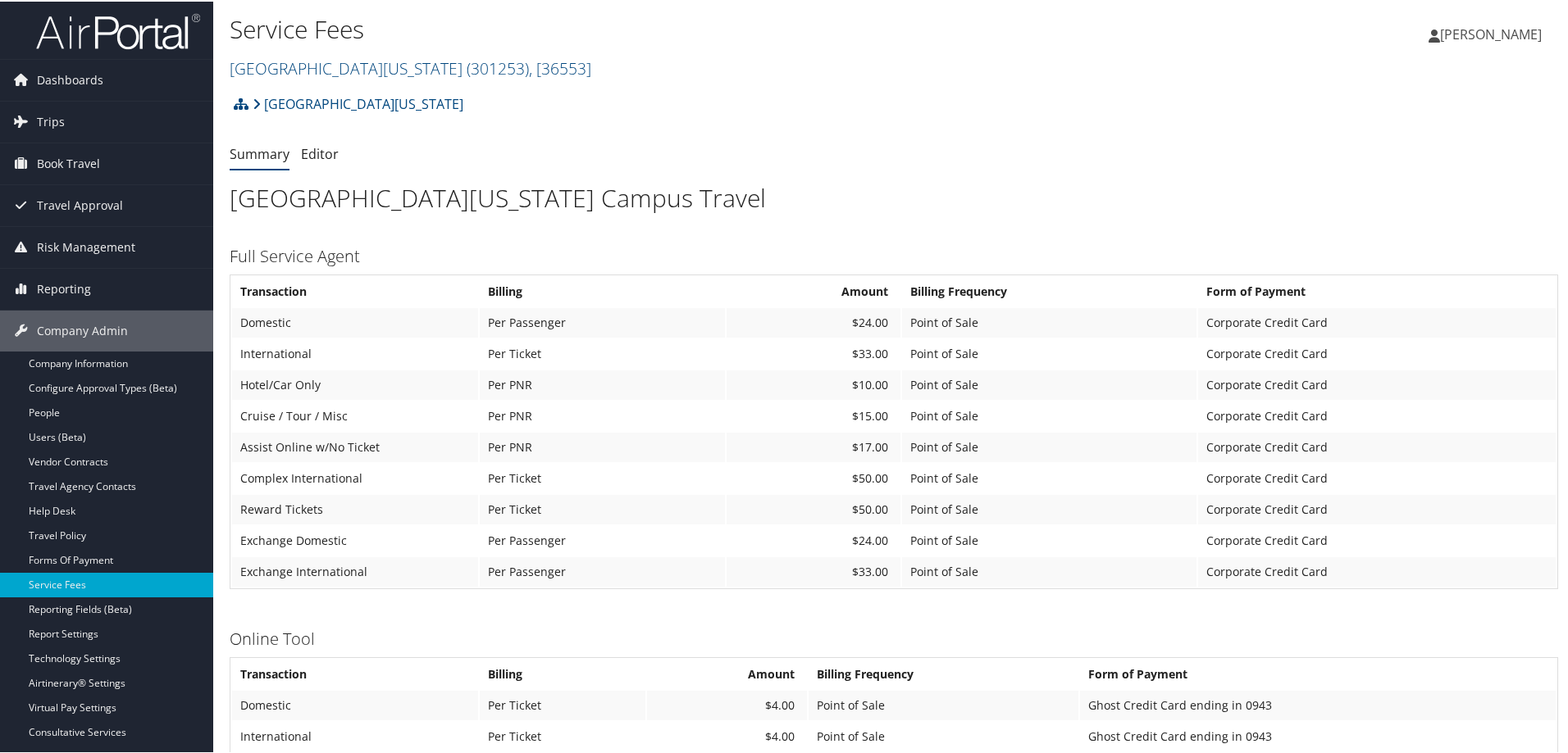
click at [107, 34] on img at bounding box center [119, 30] width 164 height 39
